Goal: Task Accomplishment & Management: Use online tool/utility

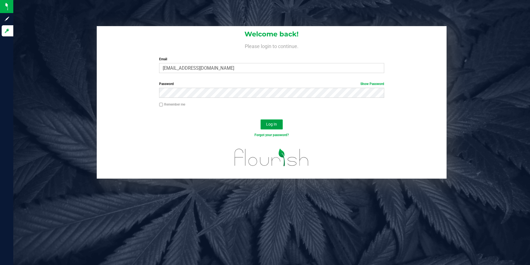
click at [267, 123] on span "Log In" at bounding box center [271, 124] width 11 height 4
